Goal: Transaction & Acquisition: Purchase product/service

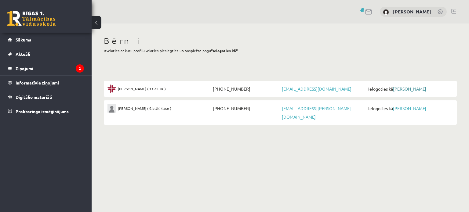
click at [405, 90] on link "[PERSON_NAME]" at bounding box center [409, 89] width 33 height 6
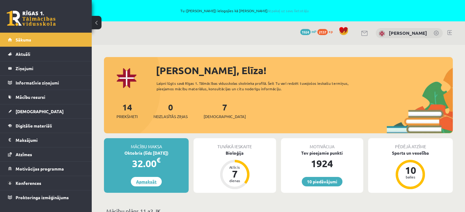
click at [151, 182] on link "Apmaksāt" at bounding box center [146, 181] width 31 height 9
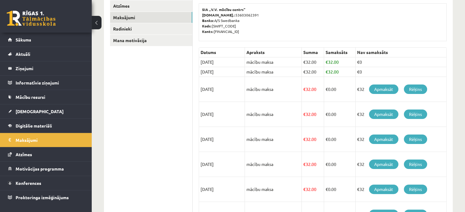
scroll to position [122, 0]
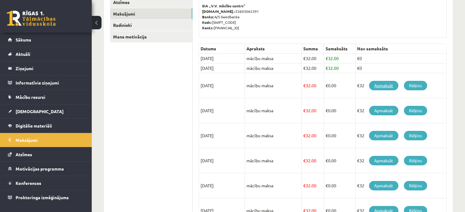
click at [378, 85] on link "Apmaksāt" at bounding box center [383, 85] width 29 height 9
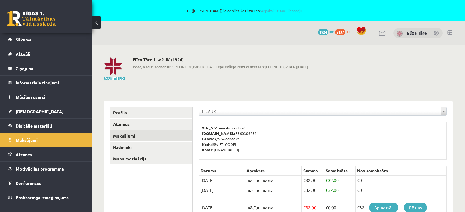
scroll to position [119, 0]
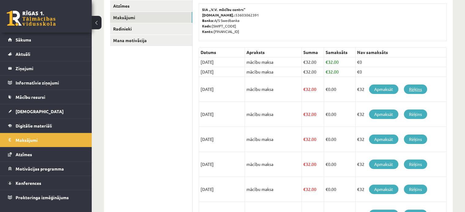
click at [413, 88] on link "Rēķins" at bounding box center [415, 89] width 23 height 9
click at [381, 87] on link "Apmaksāt" at bounding box center [383, 89] width 29 height 9
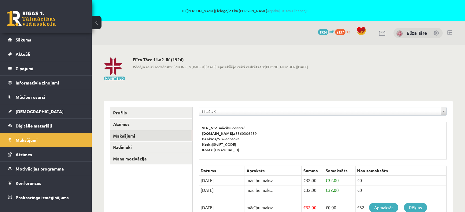
scroll to position [119, 0]
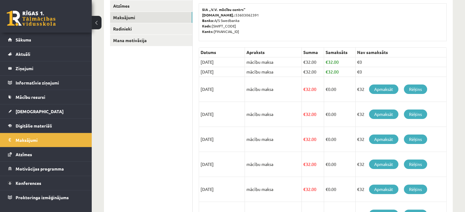
click at [136, 98] on ul "Profils Atzīmes Maksājumi Radinieki Mana motivācija" at bounding box center [151, 146] width 83 height 314
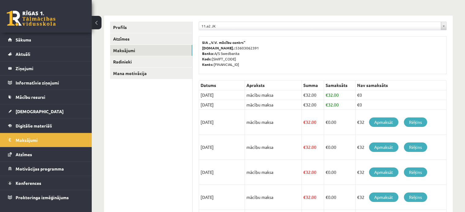
scroll to position [0, 0]
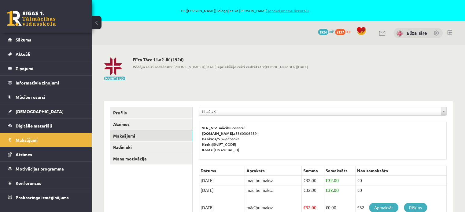
click at [276, 10] on link "Atpakaļ uz savu lietotāju" at bounding box center [287, 10] width 41 height 5
